Goal: Information Seeking & Learning: Check status

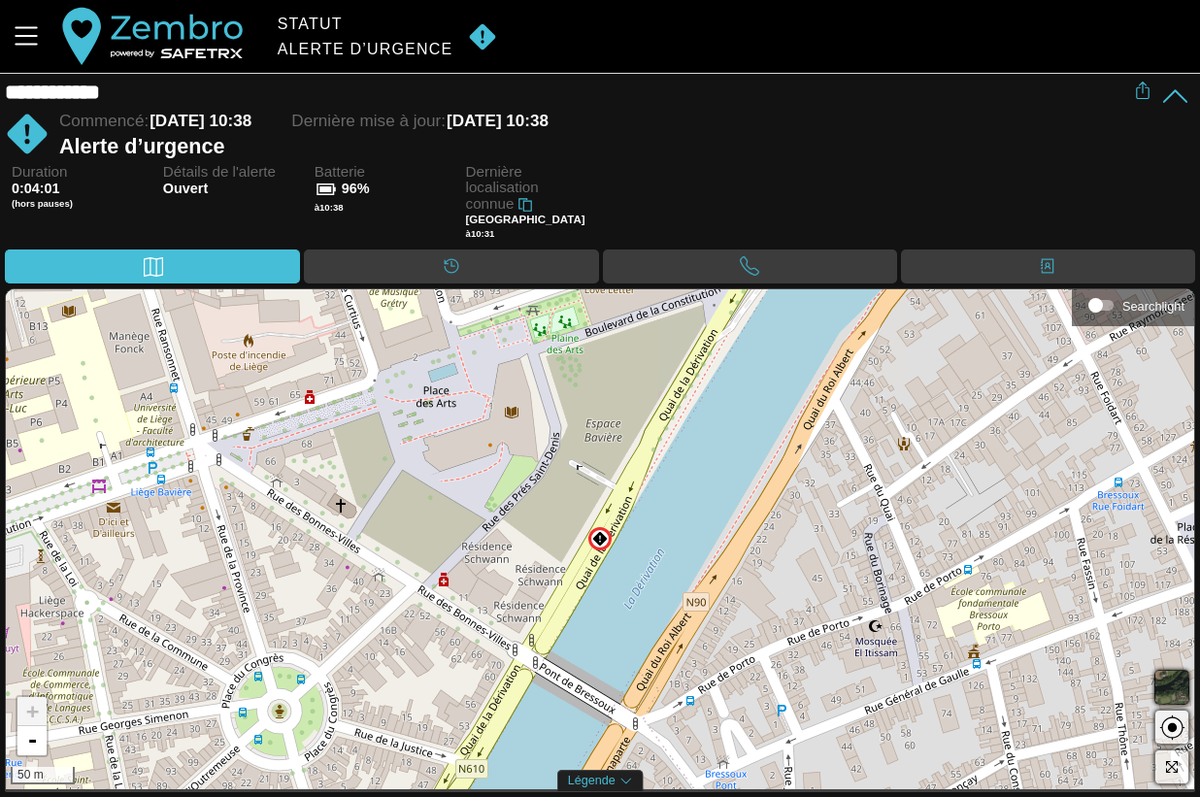
click at [755, 204] on div "Duration 0:04:01 (hors pauses) Détails de l'alerte Ouvert Batterie 96% à 10:38 …" at bounding box center [603, 207] width 1183 height 86
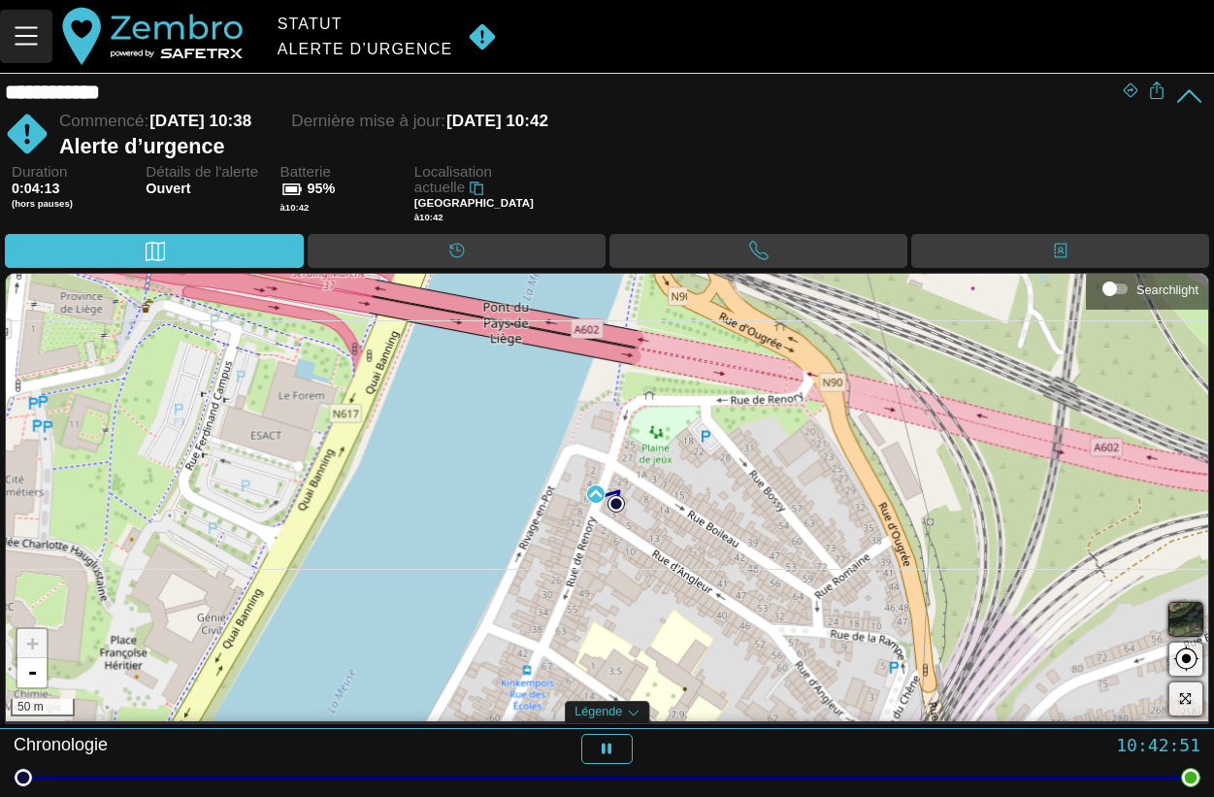
click at [19, 32] on icon "Menu" at bounding box center [26, 35] width 33 height 33
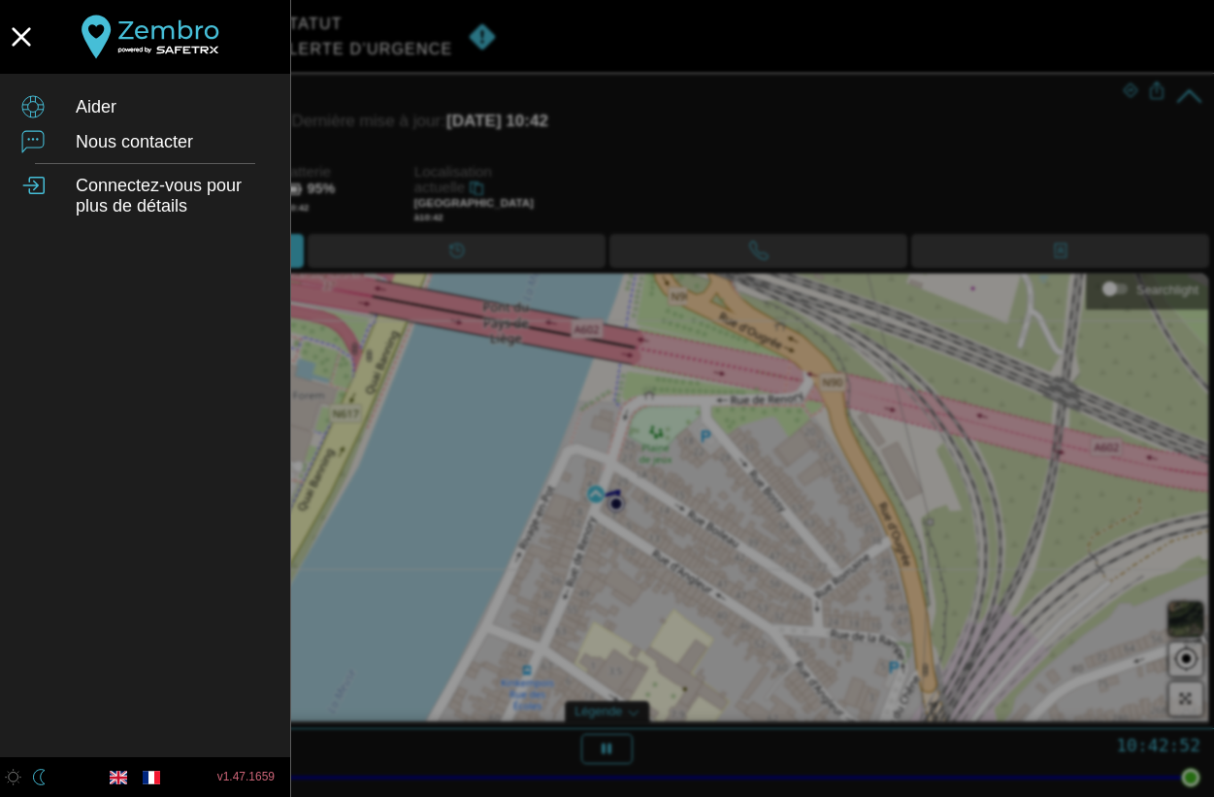
click at [356, 83] on div at bounding box center [607, 398] width 1214 height 797
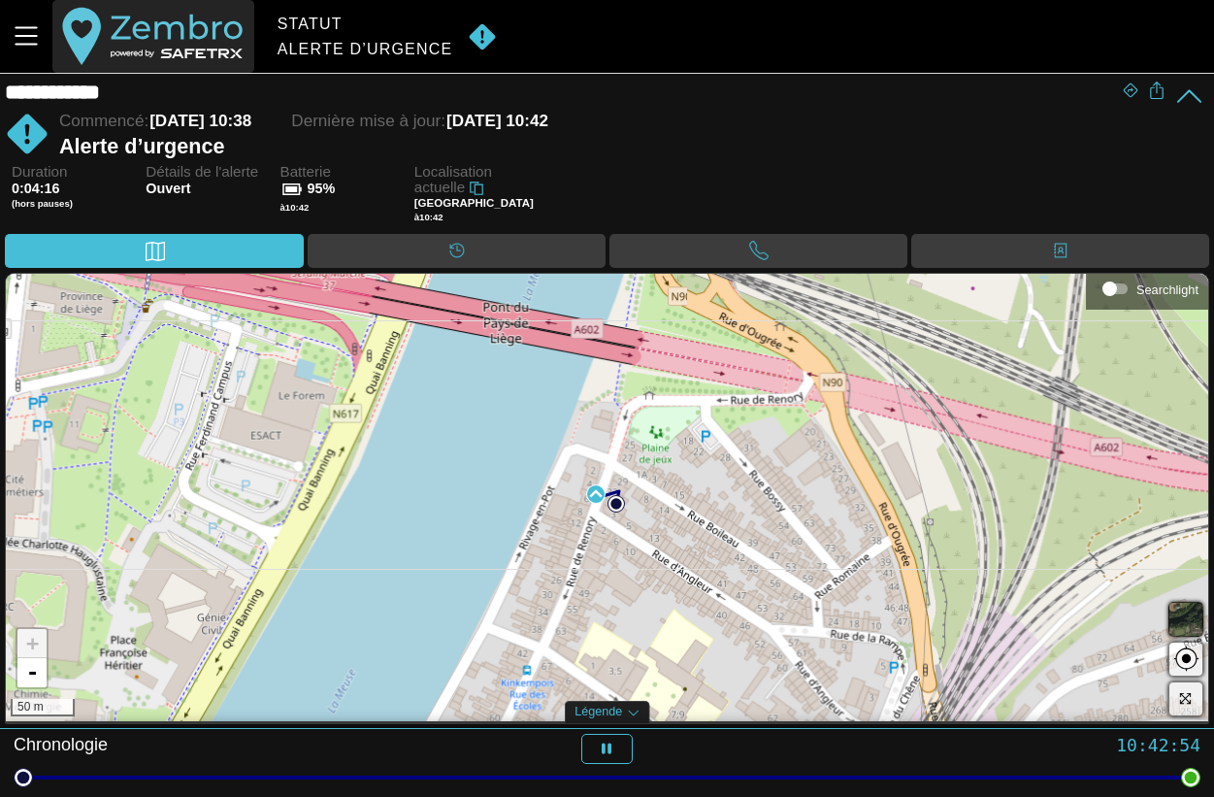
click at [183, 31] on button "button" at bounding box center [152, 36] width 201 height 73
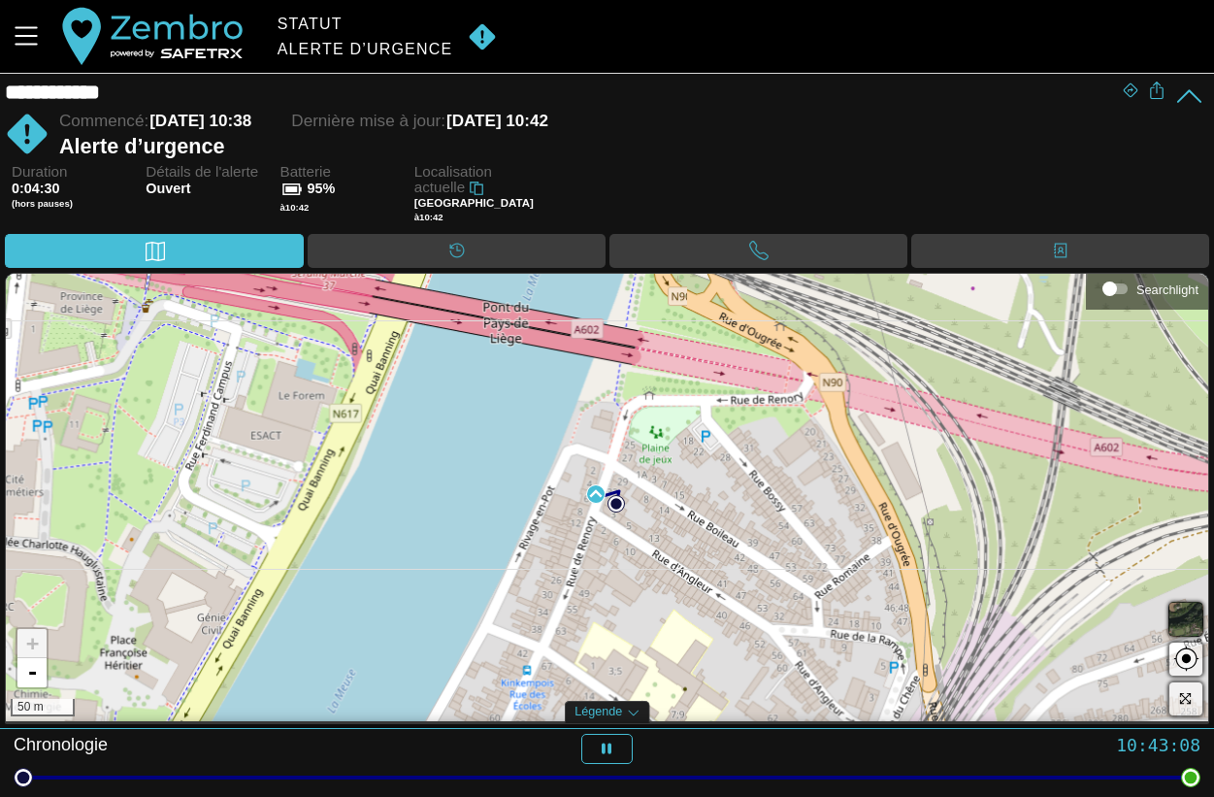
click at [373, 31] on div "Statut" at bounding box center [366, 24] width 176 height 17
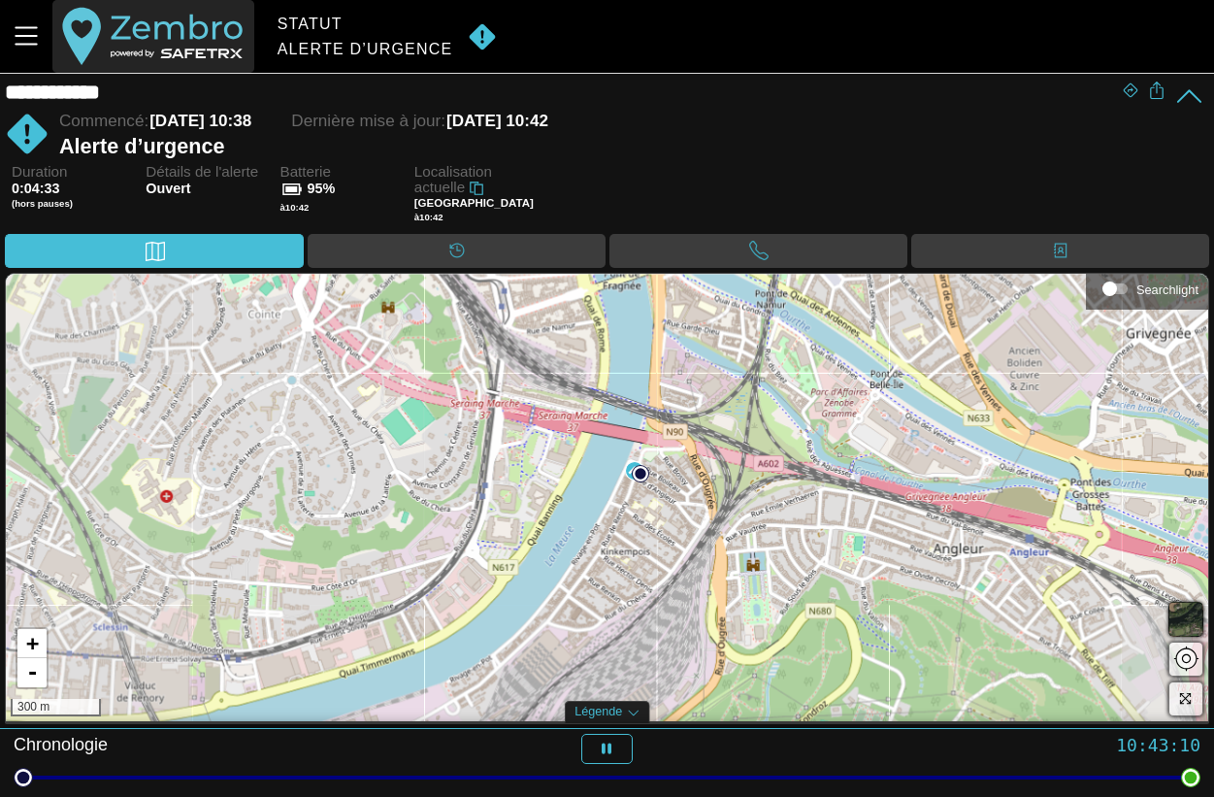
click at [158, 31] on button "button" at bounding box center [152, 36] width 201 height 73
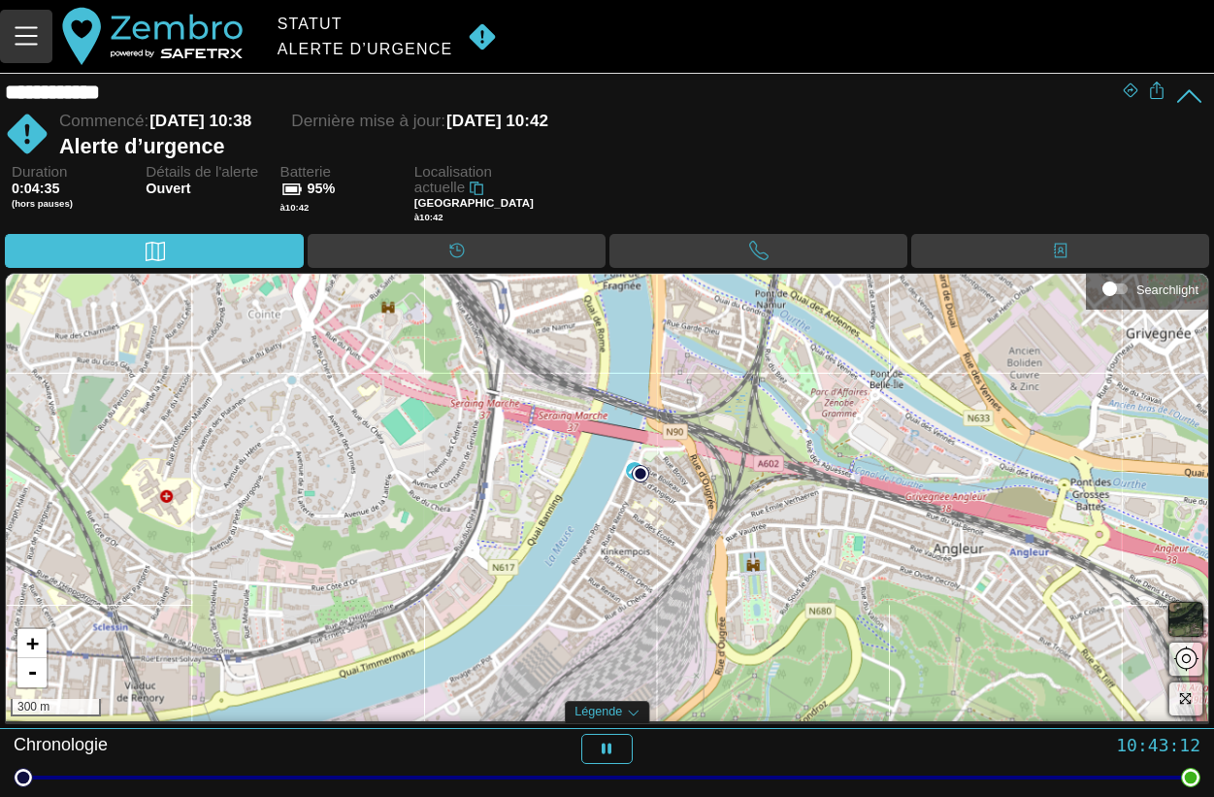
drag, startPoint x: 174, startPoint y: 32, endPoint x: 28, endPoint y: 41, distance: 145.9
click at [28, 41] on icon "Menu" at bounding box center [26, 35] width 33 height 33
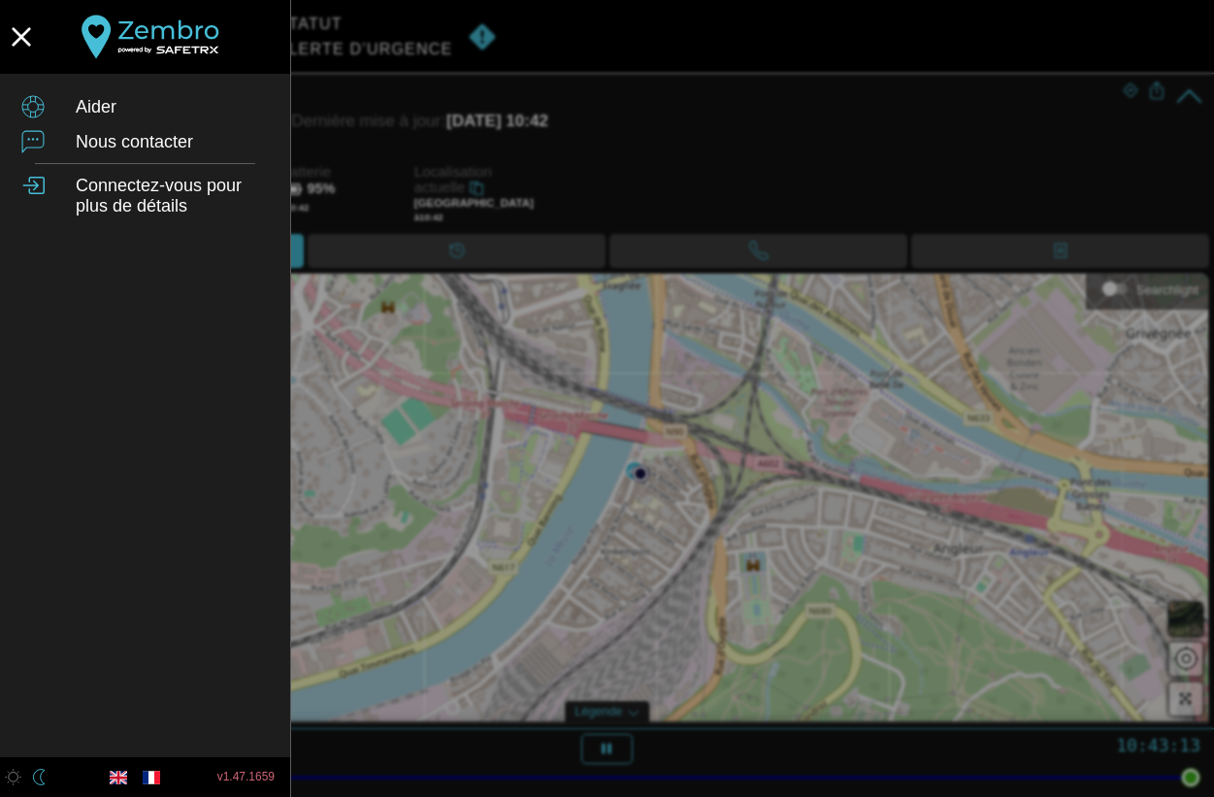
click at [28, 0] on div "Aider Nous contacter Connectez-vous pour plus de détails v1.47.1659" at bounding box center [607, 0] width 1214 height 0
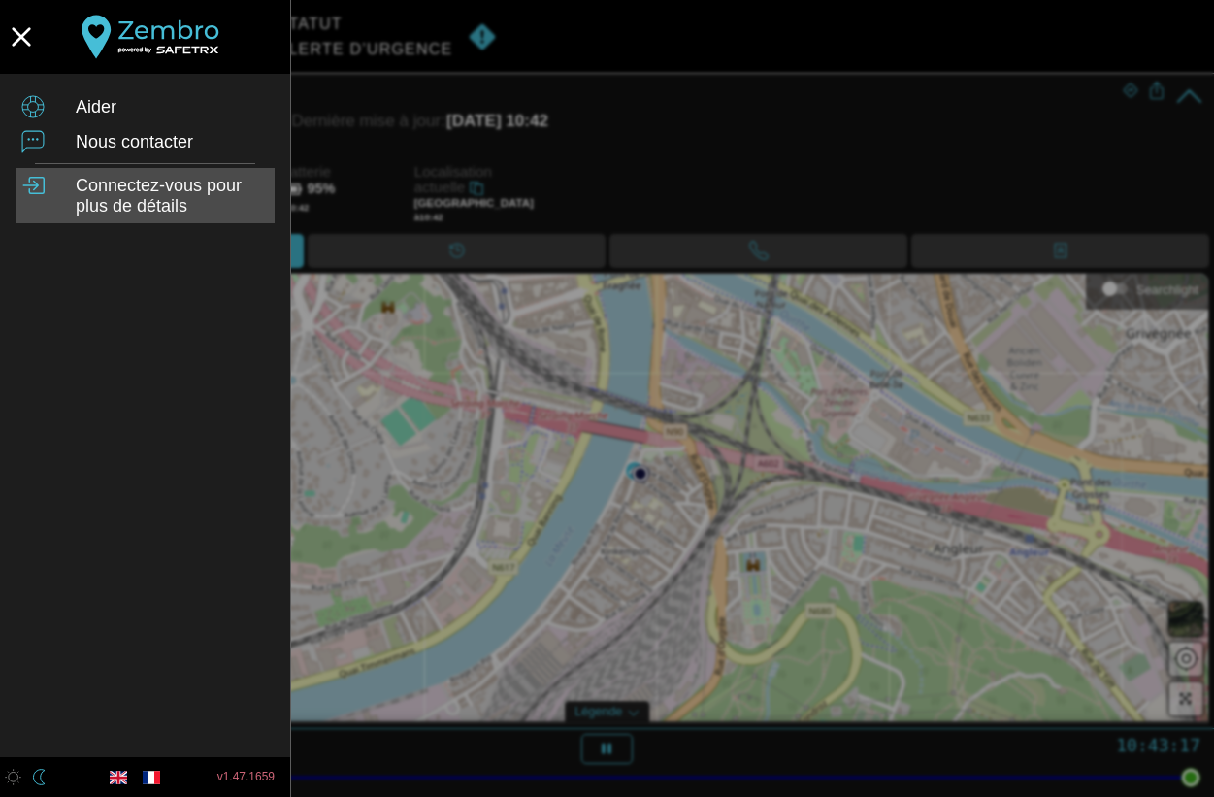
click at [153, 198] on div "Connectez-vous pour plus de détails" at bounding box center [172, 197] width 193 height 42
